Goal: Information Seeking & Learning: Compare options

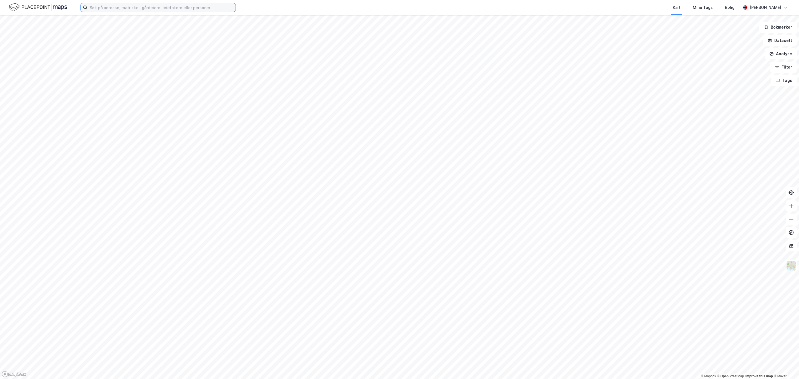
click at [183, 7] on input at bounding box center [161, 7] width 148 height 8
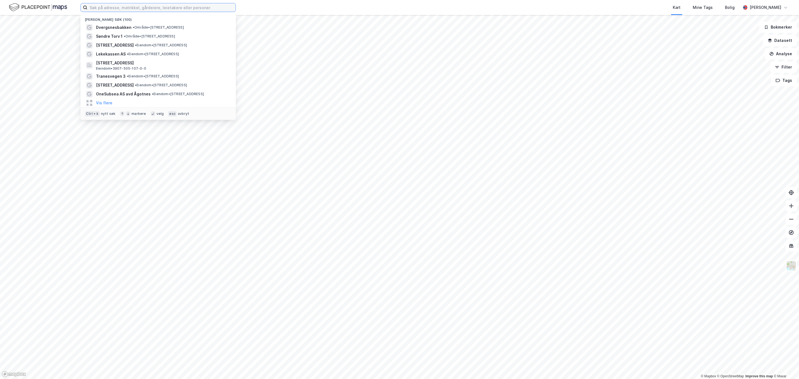
paste input "[STREET_ADDRESS] Askim"
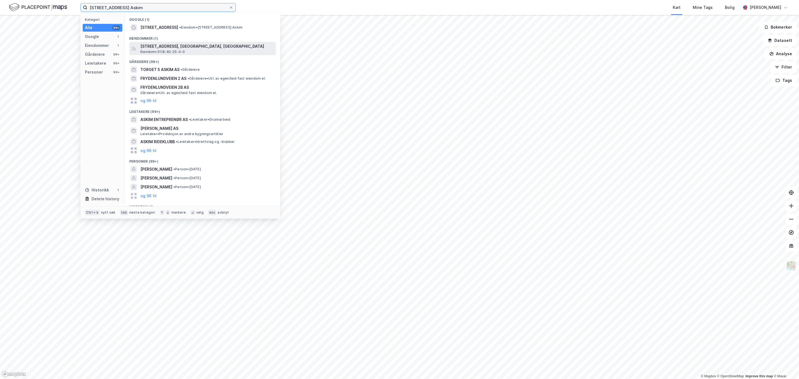
type input "[STREET_ADDRESS] Askim"
click at [215, 50] on div "[STREET_ADDRESS], [GEOGRAPHIC_DATA], INDRE ØSTFOLD Eiendom • 3118-82-25-0-0" at bounding box center [207, 48] width 134 height 11
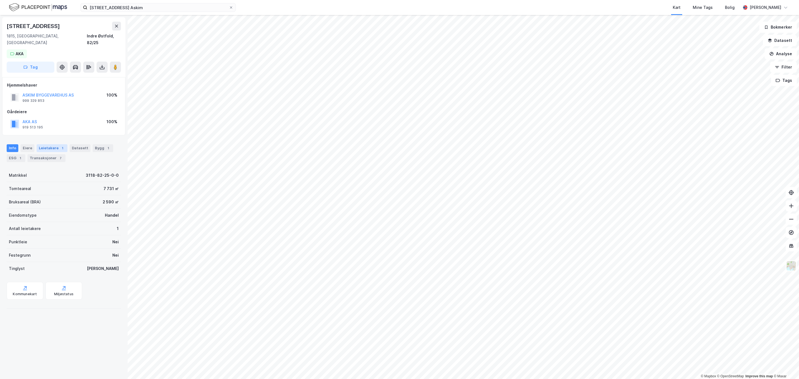
click at [52, 144] on div "Leietakere 1" at bounding box center [52, 148] width 31 height 8
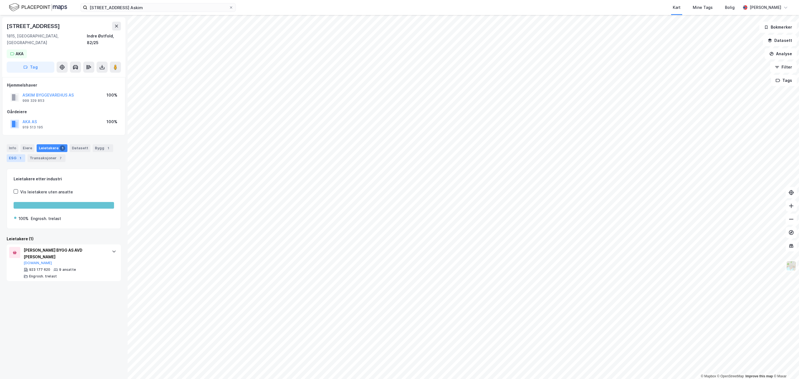
click at [12, 154] on div "ESG 1" at bounding box center [16, 158] width 19 height 8
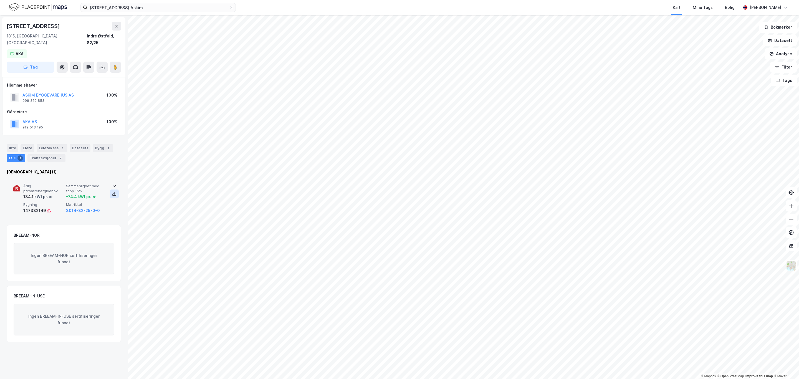
click at [113, 192] on icon at bounding box center [114, 194] width 4 height 4
click at [189, 11] on input "[STREET_ADDRESS] Askim" at bounding box center [158, 7] width 142 height 8
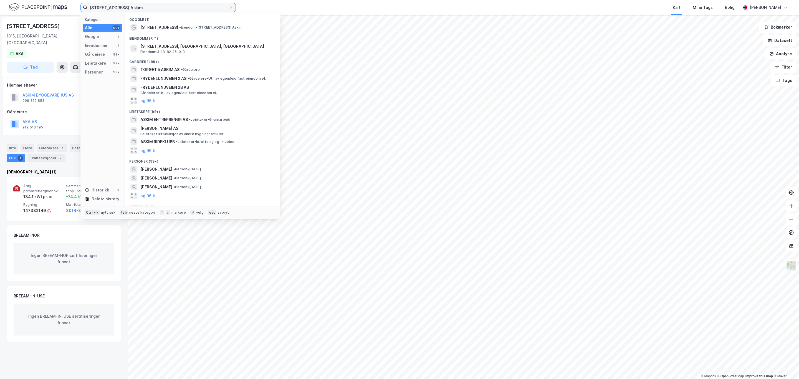
paste input "Øvre [STREET_ADDRESS]"
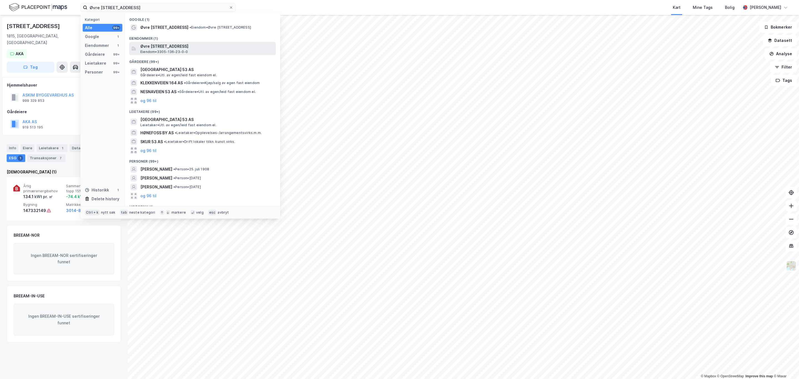
click at [223, 46] on span "Øvre [STREET_ADDRESS]" at bounding box center [206, 46] width 133 height 7
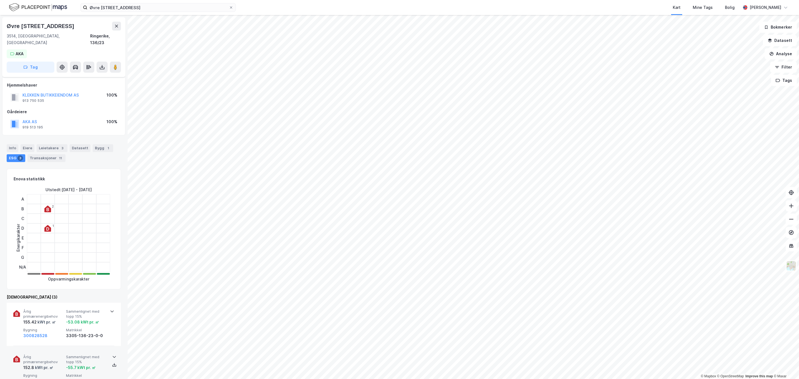
scroll to position [42, 0]
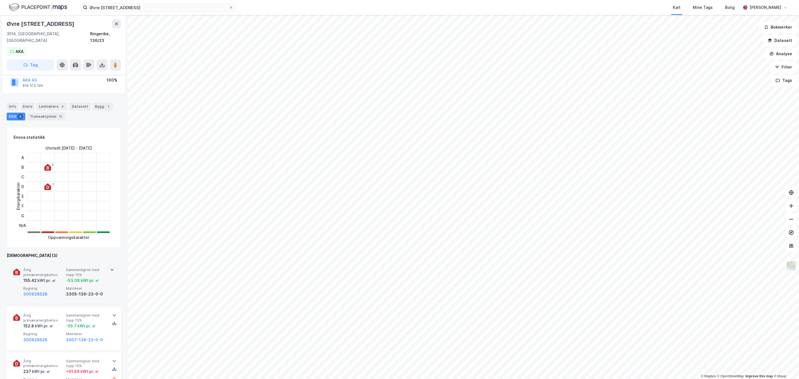
click at [83, 268] on span "Sammenlignet med topp 15%" at bounding box center [86, 273] width 41 height 10
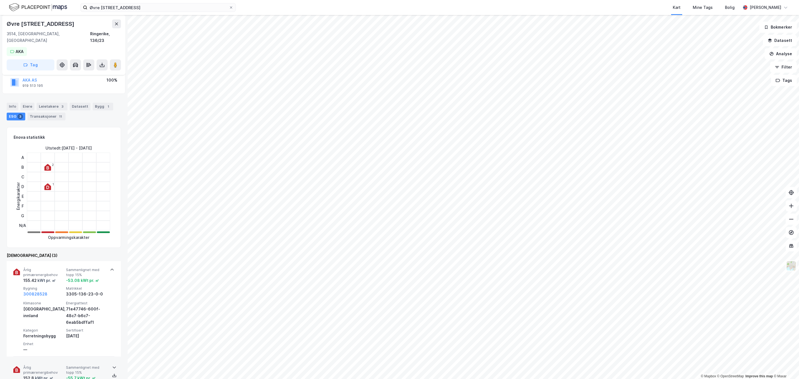
scroll to position [125, 0]
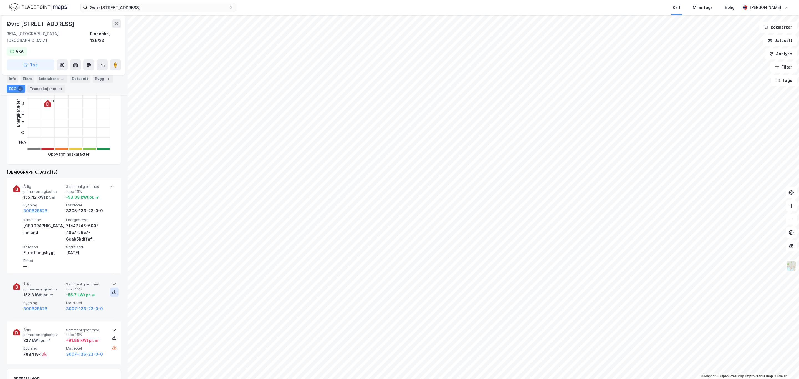
click at [112, 290] on icon at bounding box center [114, 292] width 4 height 4
click at [171, 12] on div "Øvre [STREET_ADDRESS] Kart Mine Tags Bolig [PERSON_NAME]" at bounding box center [399, 7] width 799 height 15
click at [169, 7] on input "Øvre [STREET_ADDRESS]" at bounding box center [158, 7] width 142 height 8
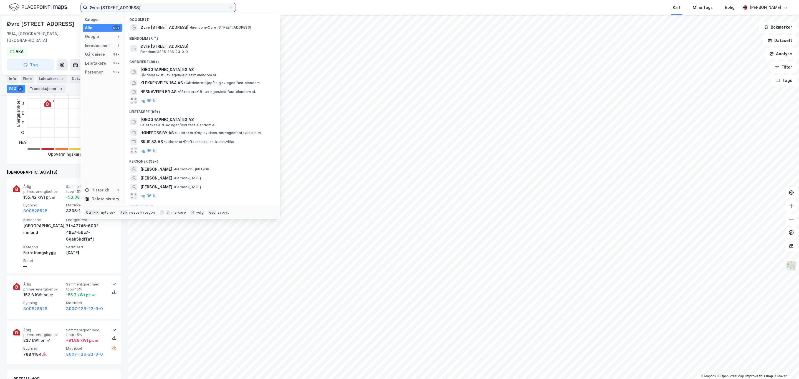
paste input "[STREET_ADDRESS]"
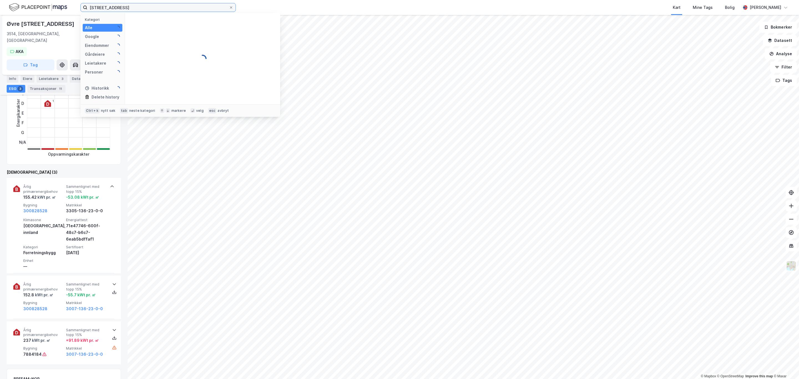
type input "[STREET_ADDRESS]"
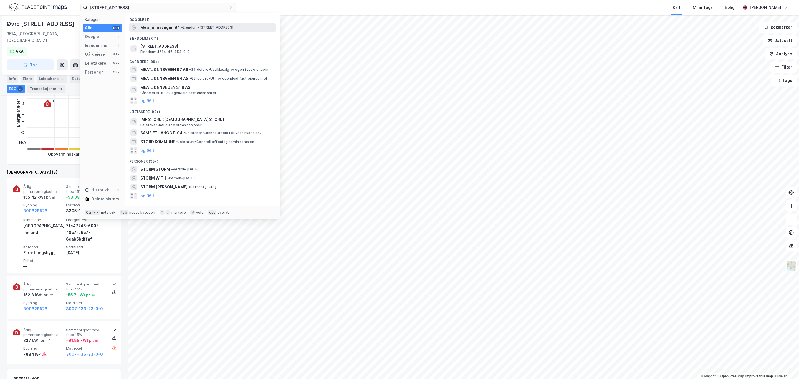
click at [210, 28] on span "• Eiendom • [STREET_ADDRESS]" at bounding box center [207, 27] width 52 height 4
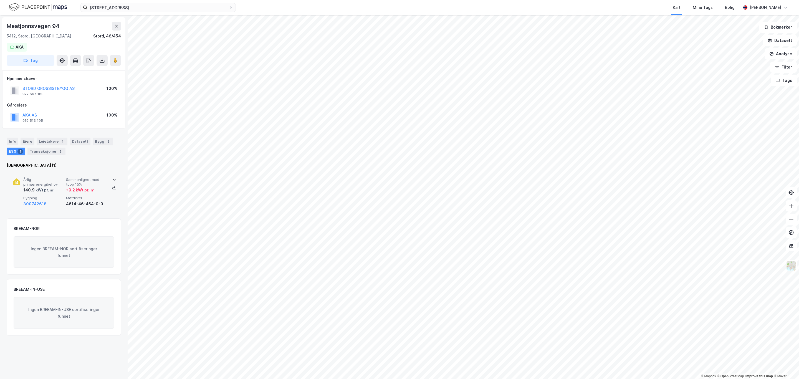
click at [61, 185] on span "Årlig primærenergibehov" at bounding box center [43, 182] width 41 height 10
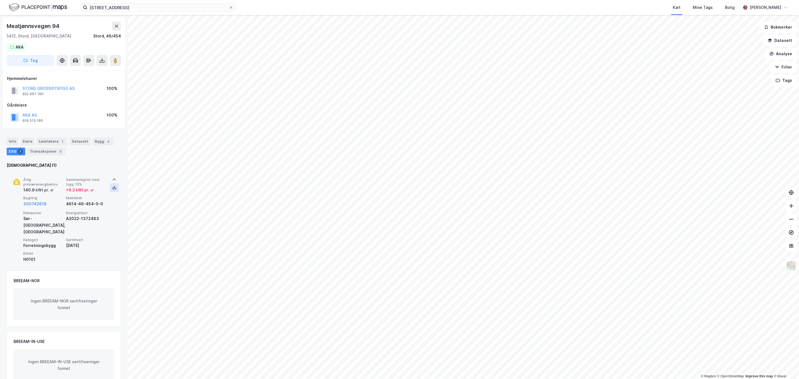
click at [114, 187] on icon at bounding box center [114, 187] width 4 height 4
click at [157, 8] on input "[STREET_ADDRESS]" at bounding box center [158, 7] width 142 height 8
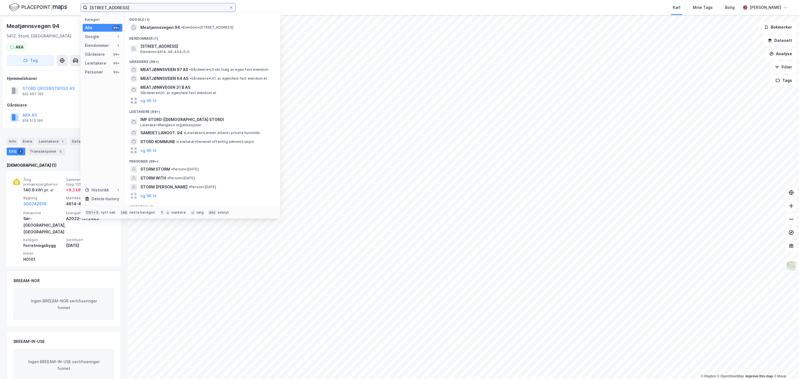
paste input "[STREET_ADDRESS]"
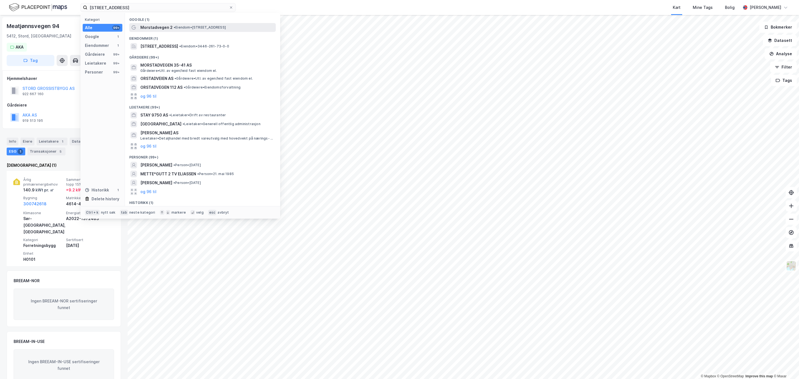
click at [158, 25] on span "Morstadvegen 2" at bounding box center [156, 27] width 32 height 7
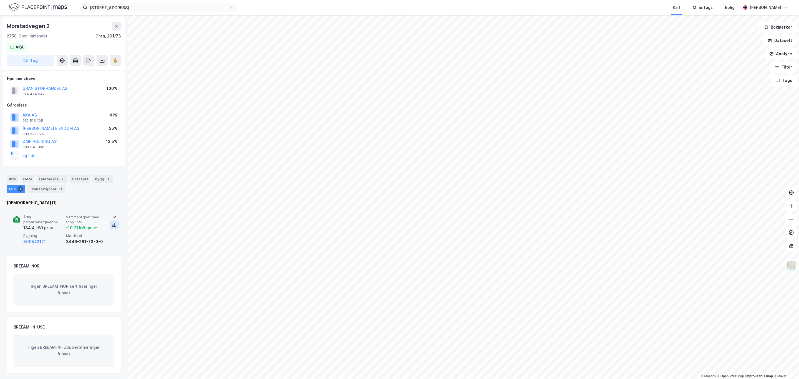
click at [112, 225] on icon at bounding box center [114, 225] width 4 height 4
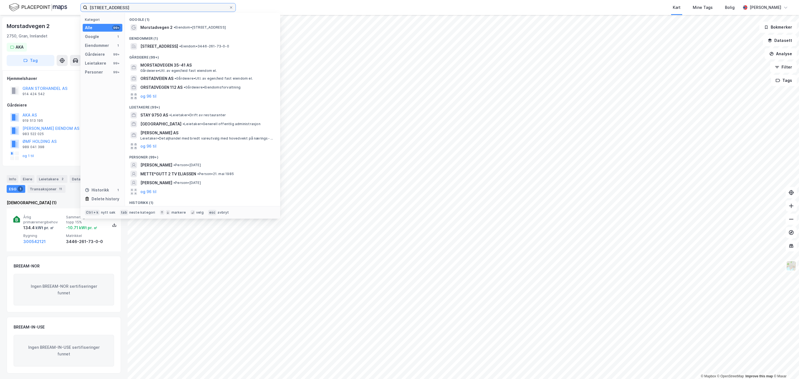
click at [173, 6] on input "[STREET_ADDRESS]" at bounding box center [158, 7] width 142 height 8
paste input "[STREET_ADDRESS]"
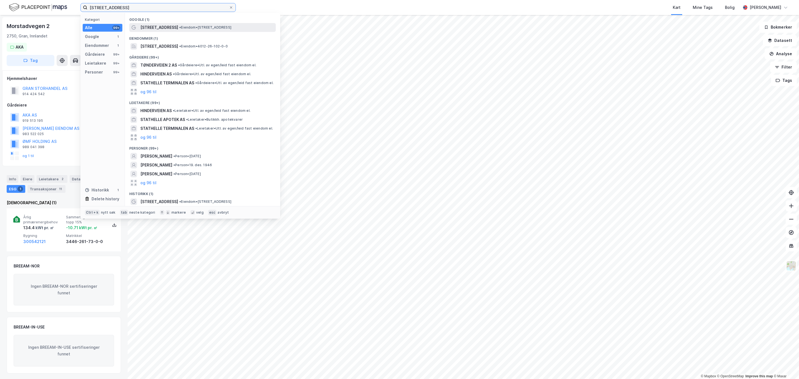
type input "[STREET_ADDRESS]"
click at [182, 29] on span "• Eiendom • [STREET_ADDRESS]" at bounding box center [205, 27] width 52 height 4
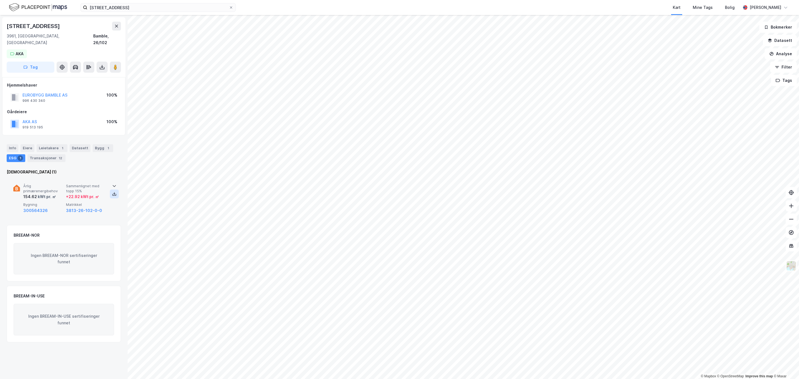
click at [114, 190] on button at bounding box center [114, 194] width 9 height 9
